Goal: Task Accomplishment & Management: Complete application form

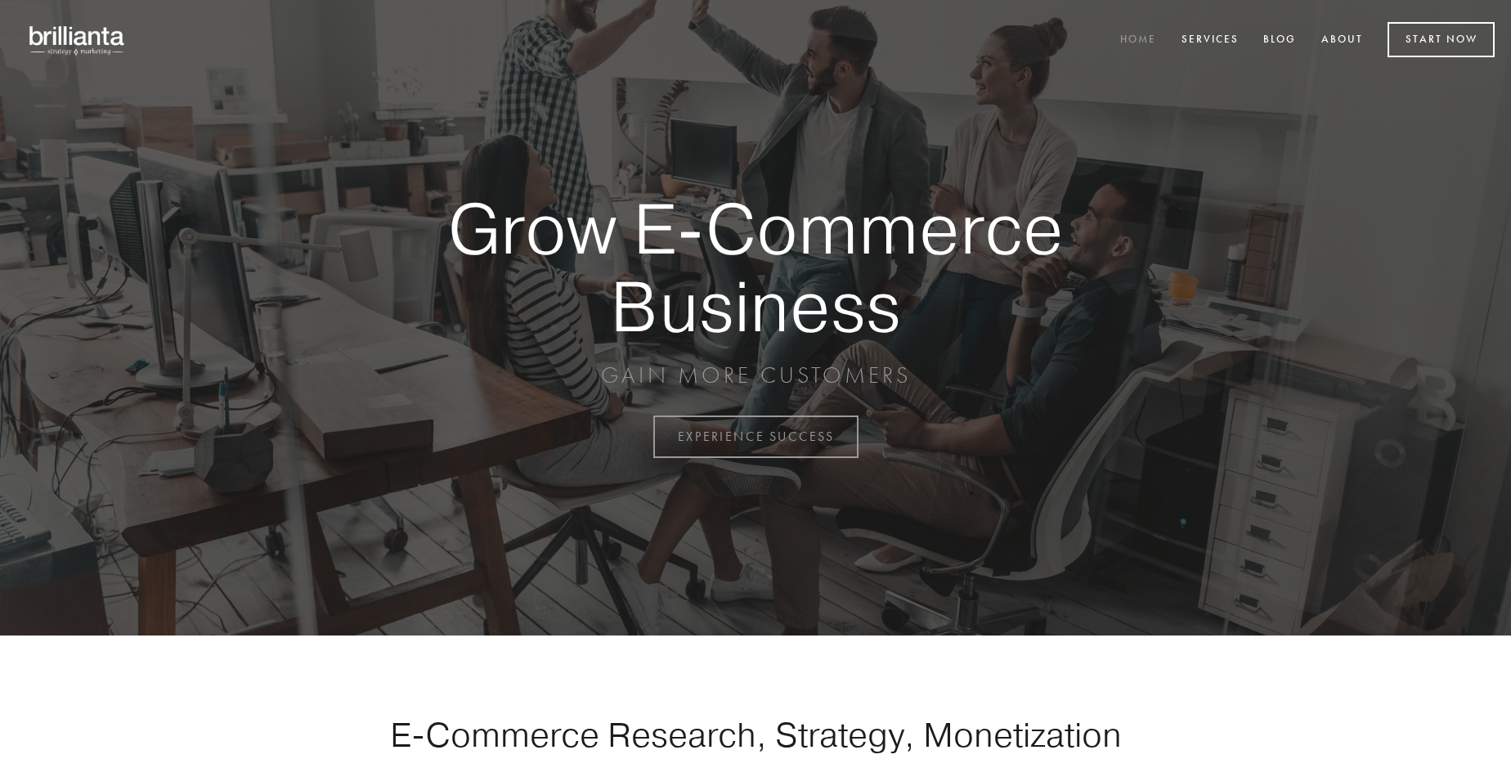
scroll to position [4286, 0]
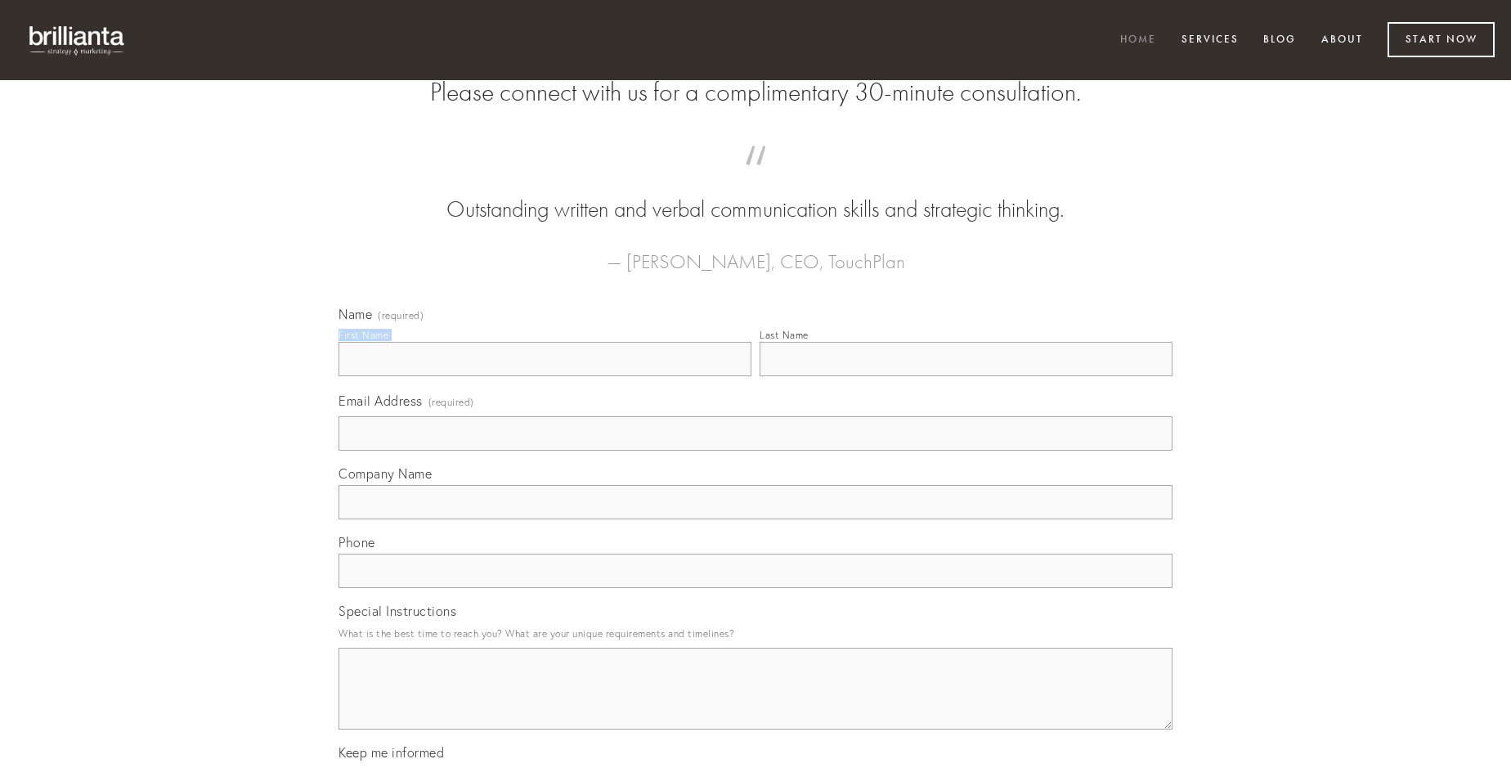
type input "[PERSON_NAME]"
click at [966, 376] on input "Last Name" at bounding box center [966, 359] width 413 height 34
type input "[PERSON_NAME]"
click at [756, 451] on input "Email Address (required)" at bounding box center [756, 433] width 834 height 34
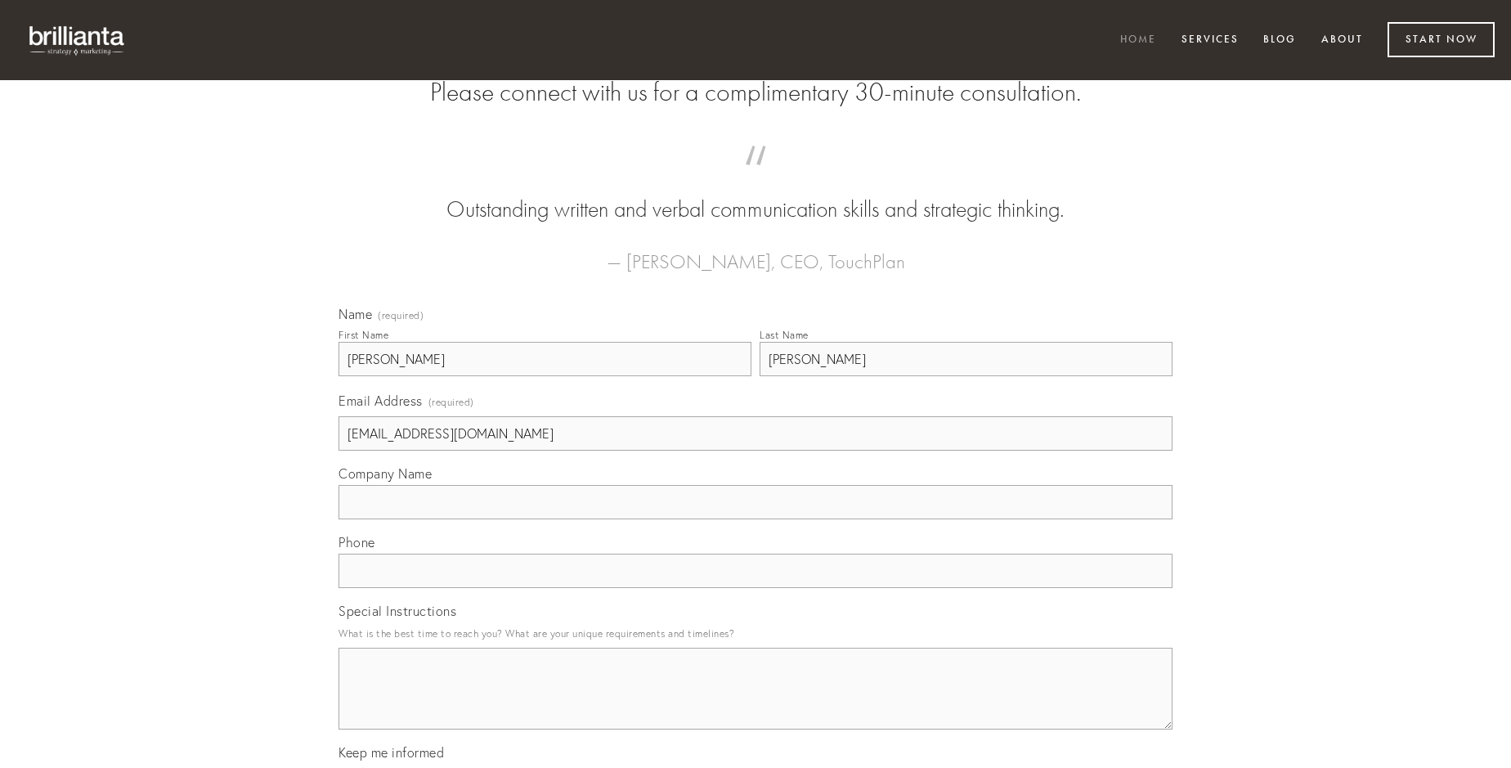
type input "[EMAIL_ADDRESS][DOMAIN_NAME]"
click at [756, 519] on input "Company Name" at bounding box center [756, 502] width 834 height 34
type input "iure"
click at [756, 588] on input "text" at bounding box center [756, 571] width 834 height 34
click at [756, 703] on textarea "Special Instructions" at bounding box center [756, 689] width 834 height 82
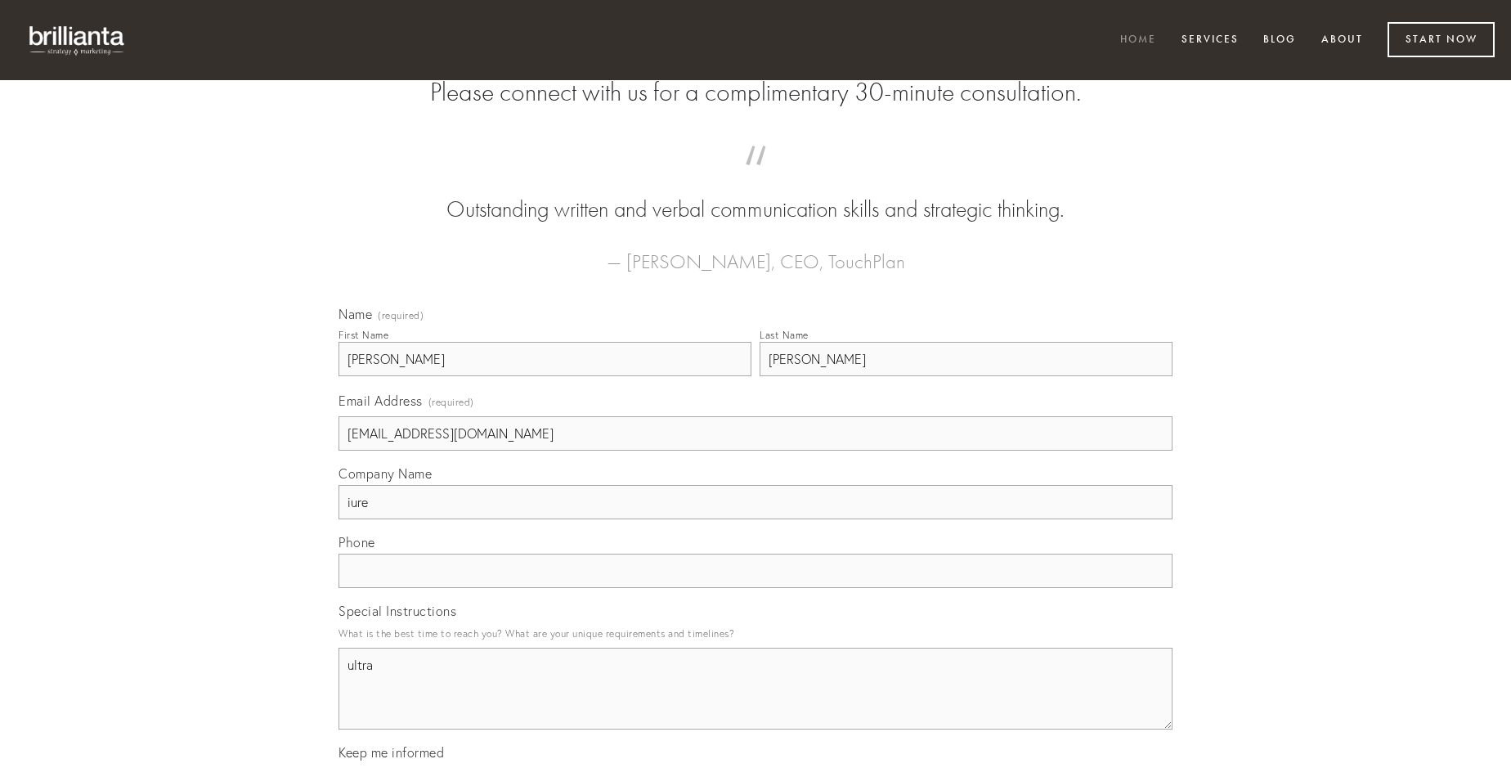
type textarea "ultra"
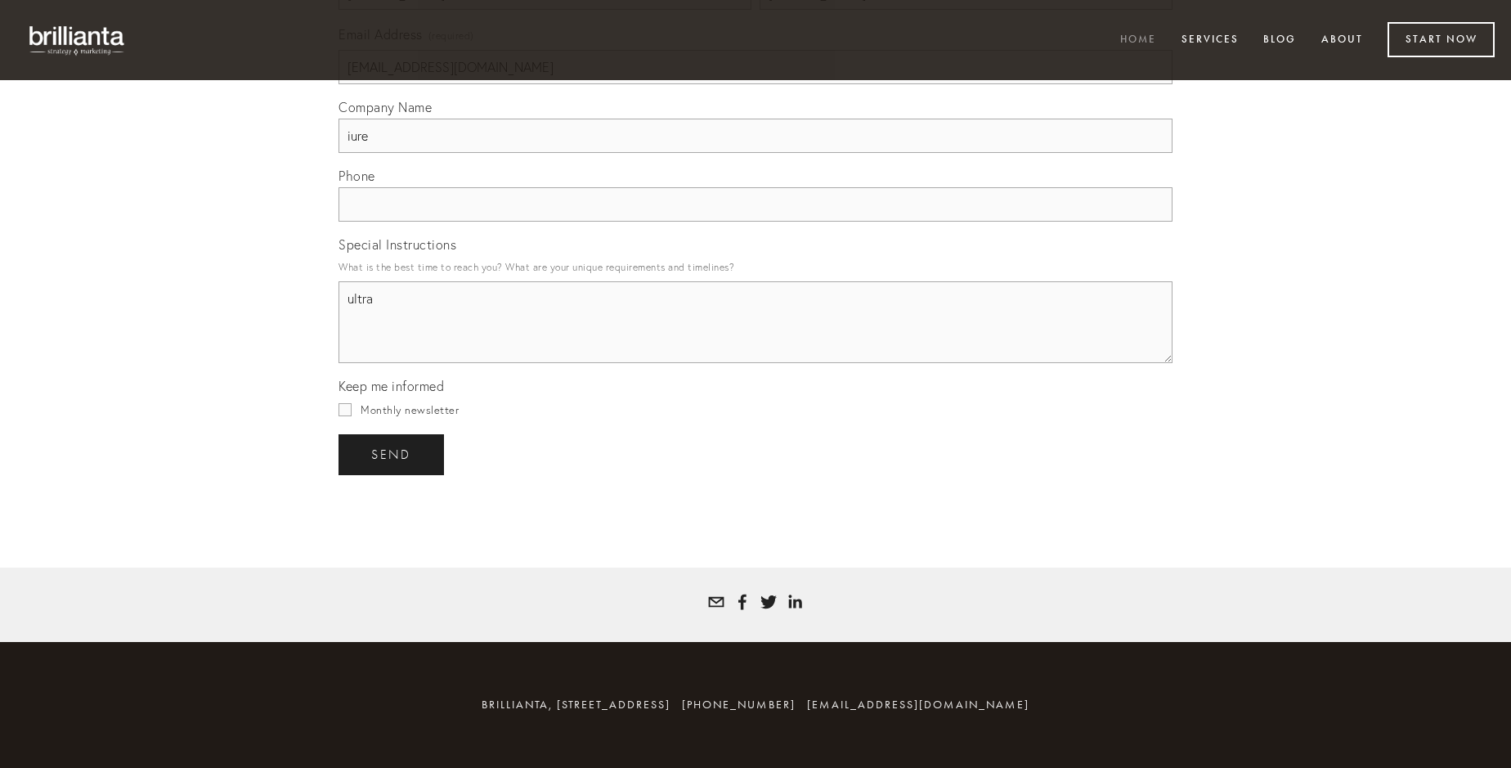
click at [392, 454] on span "send" at bounding box center [391, 454] width 40 height 15
